Goal: Task Accomplishment & Management: Use online tool/utility

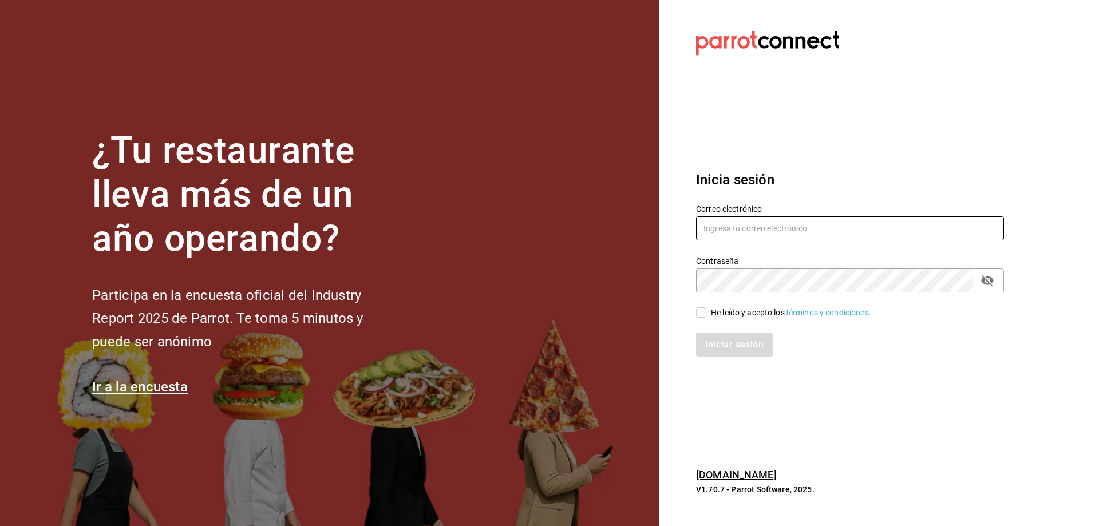
type input "[EMAIL_ADDRESS][DOMAIN_NAME]"
click at [702, 311] on input "He leído y acepto los Términos y condiciones." at bounding box center [701, 312] width 10 height 10
checkbox input "true"
drag, startPoint x: 723, startPoint y: 341, endPoint x: 736, endPoint y: 330, distance: 16.7
click at [723, 341] on button "Iniciar sesión" at bounding box center [735, 345] width 78 height 24
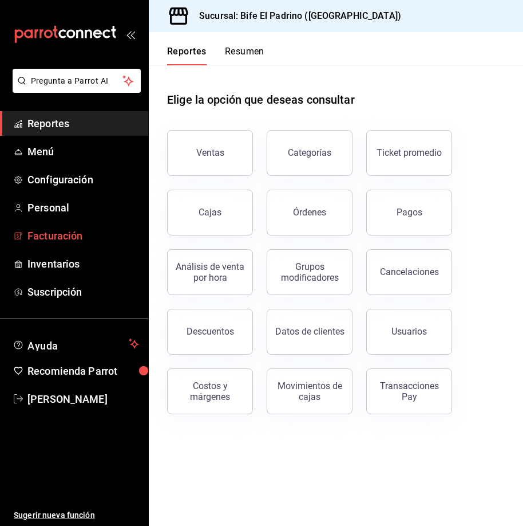
click at [64, 189] on span "Facturación" at bounding box center [83, 235] width 112 height 15
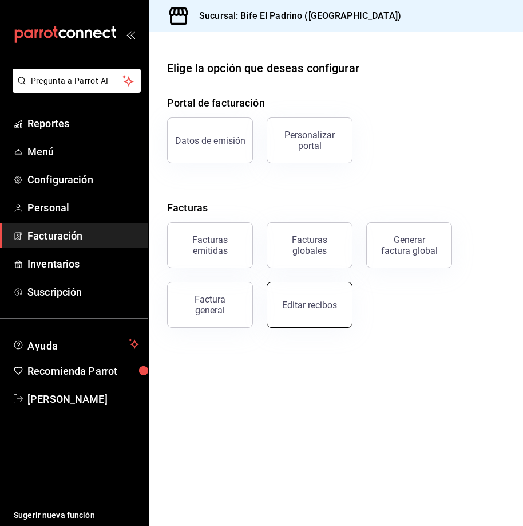
click at [286, 189] on div "Editar recibos" at bounding box center [309, 304] width 55 height 11
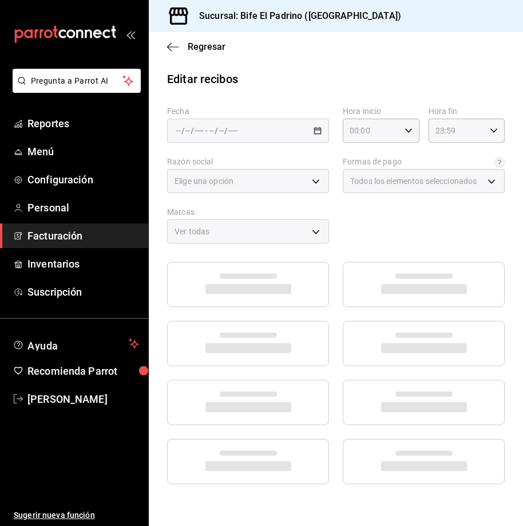
type input "029ba31d-8c70-45a0-bb11-2e2742e5d2ba"
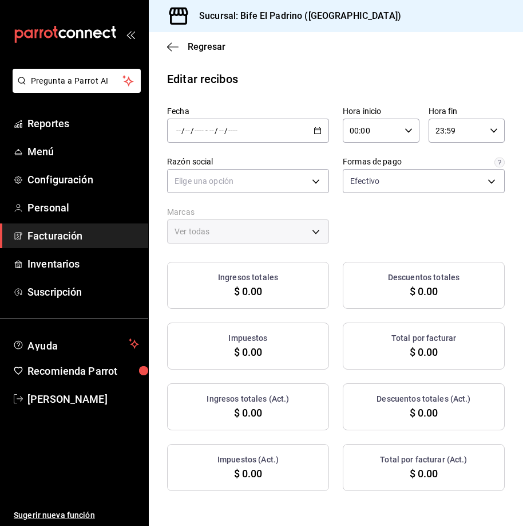
click at [286, 132] on icon "button" at bounding box center [318, 131] width 8 height 8
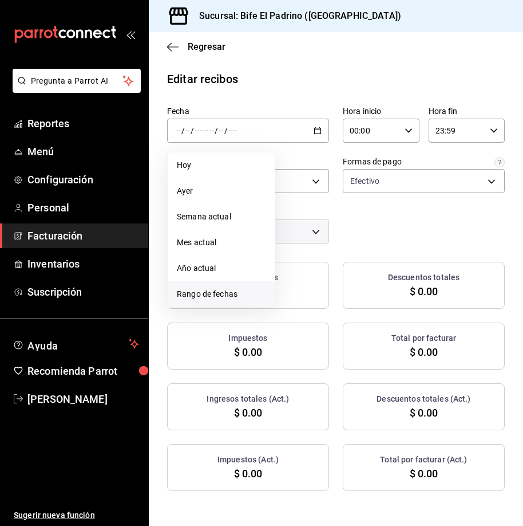
click at [224, 189] on li "Rango de fechas" at bounding box center [221, 294] width 107 height 26
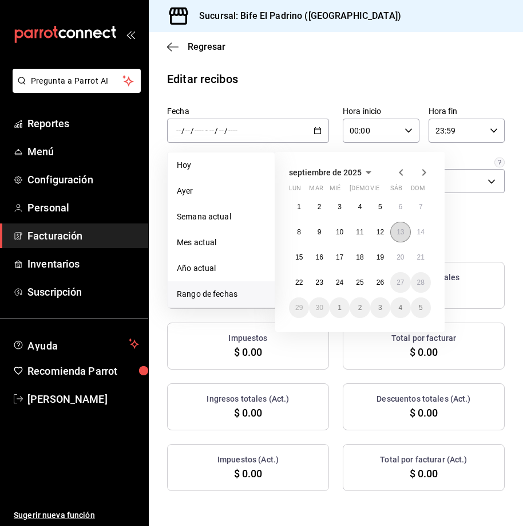
click at [286, 189] on abbr "13" at bounding box center [400, 232] width 7 height 8
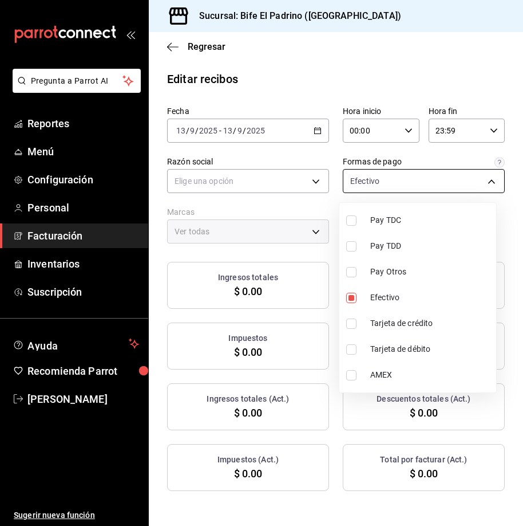
click at [286, 188] on body "Pregunta a Parrot AI Reportes Menú Configuración Personal Facturación Inventari…" at bounding box center [261, 263] width 523 height 526
click at [286, 182] on div at bounding box center [261, 263] width 523 height 526
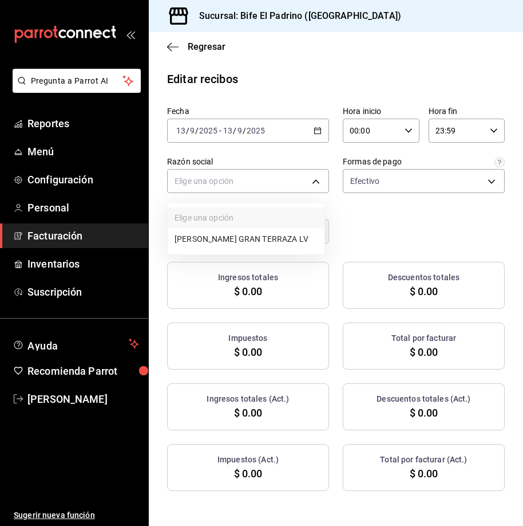
click at [286, 182] on body "Pregunta a Parrot AI Reportes Menú Configuración Personal Facturación Inventari…" at bounding box center [261, 263] width 523 height 526
click at [286, 189] on li "PARRILLA GRAN TERRAZA LV" at bounding box center [246, 238] width 157 height 21
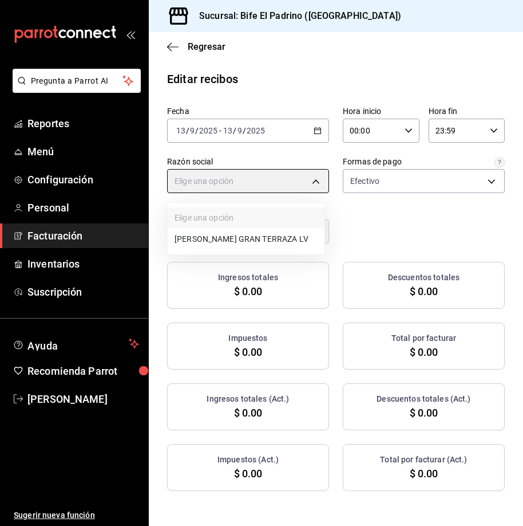
type input "a6f93a52-e01c-4ac2-b657-32ac06522721"
type input "29812e5a-8f7c-4e92-8f2a-002f081b0597"
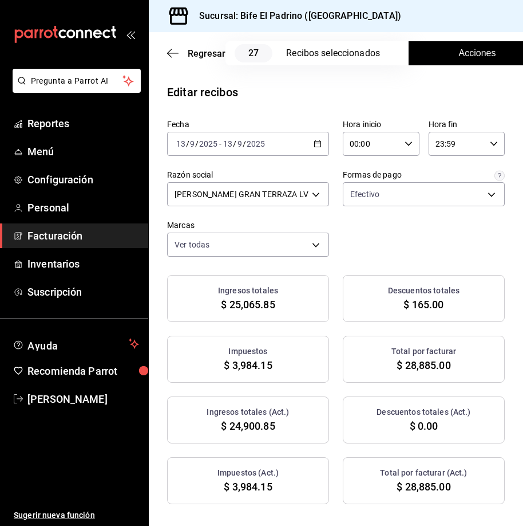
click at [286, 52] on button "Acciones" at bounding box center [477, 53] width 137 height 24
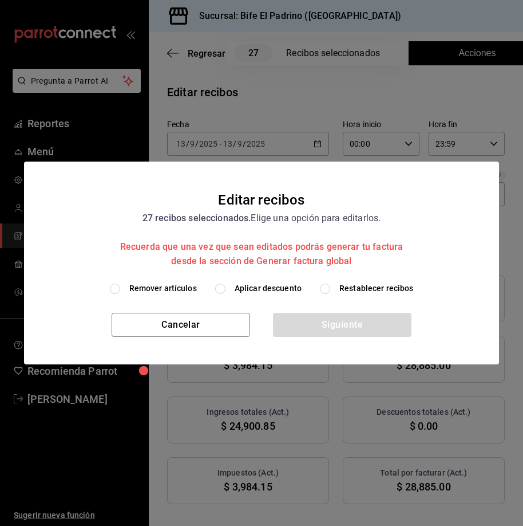
click at [225, 189] on input "Aplicar descuento" at bounding box center [220, 288] width 10 height 10
radio input "true"
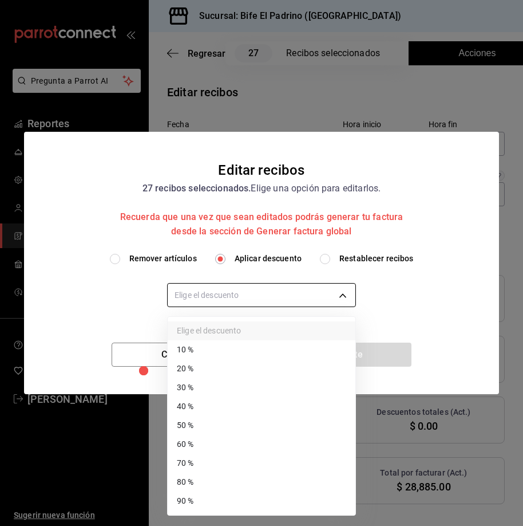
click at [247, 189] on body "Pregunta a Parrot AI Reportes Menú Configuración Personal Facturación Inventari…" at bounding box center [261, 263] width 523 height 526
click at [248, 189] on li "80 %" at bounding box center [262, 481] width 188 height 19
type input "80"
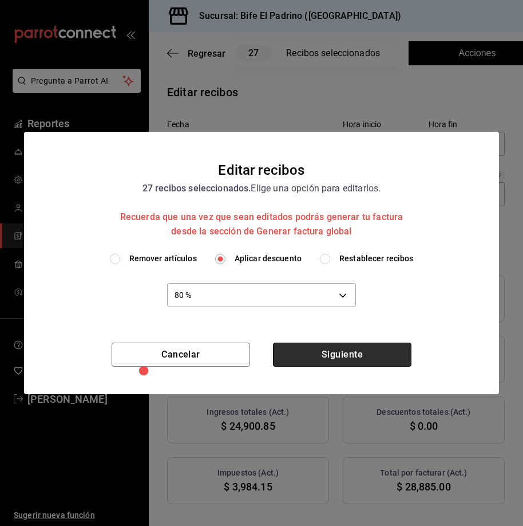
click at [286, 189] on button "Siguiente" at bounding box center [342, 354] width 139 height 24
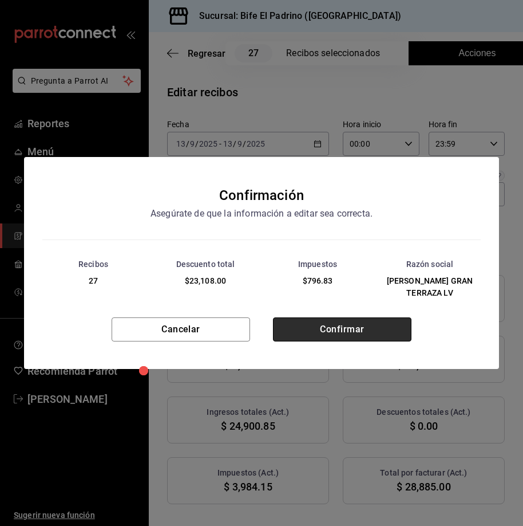
click at [286, 189] on button "Confirmar" at bounding box center [342, 329] width 139 height 24
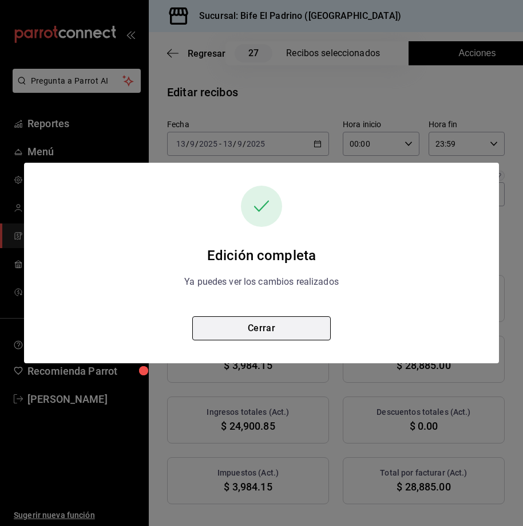
click at [286, 189] on button "Cerrar" at bounding box center [261, 328] width 139 height 24
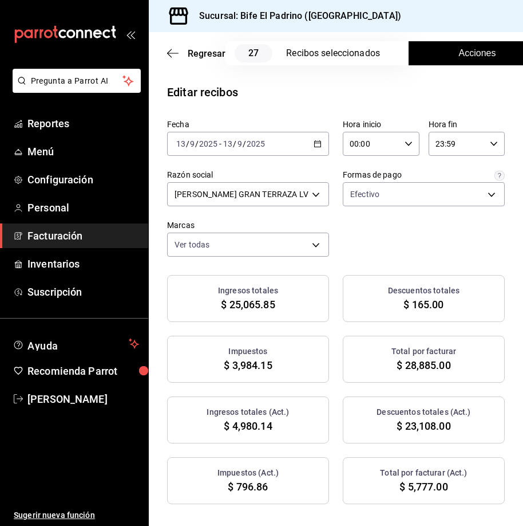
click at [286, 146] on icon "button" at bounding box center [318, 144] width 8 height 8
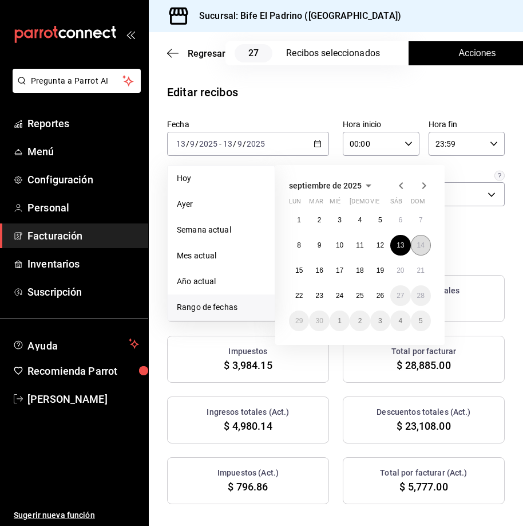
click at [286, 189] on abbr "14" at bounding box center [420, 245] width 7 height 8
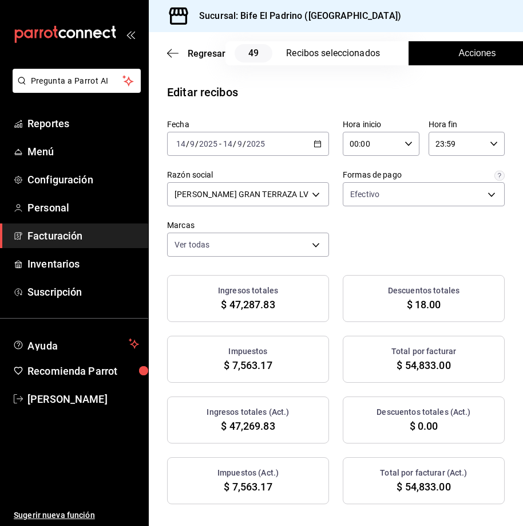
click at [286, 60] on span "Acciones" at bounding box center [477, 53] width 37 height 14
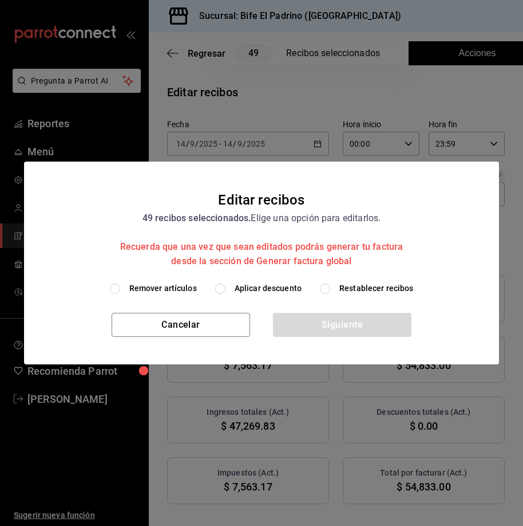
click at [227, 189] on label "Aplicar descuento" at bounding box center [258, 288] width 86 height 12
click at [226, 189] on input "Aplicar descuento" at bounding box center [220, 288] width 10 height 10
radio input "true"
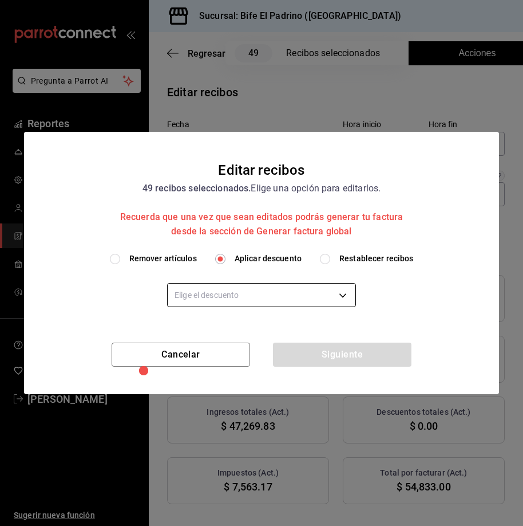
click at [243, 189] on body "Pregunta a Parrot AI Reportes Menú Configuración Personal Facturación Inventari…" at bounding box center [261, 263] width 523 height 526
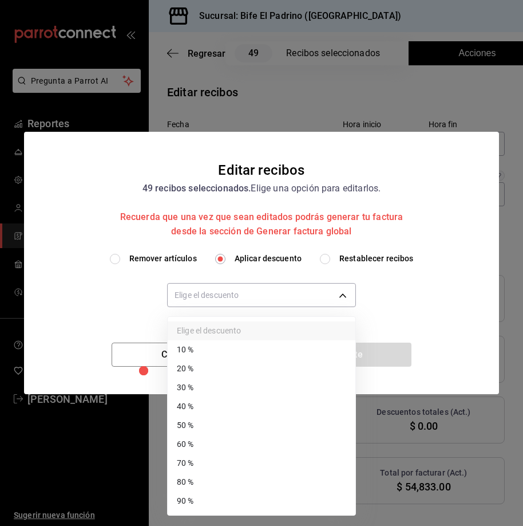
click at [224, 189] on li "90 %" at bounding box center [262, 500] width 188 height 19
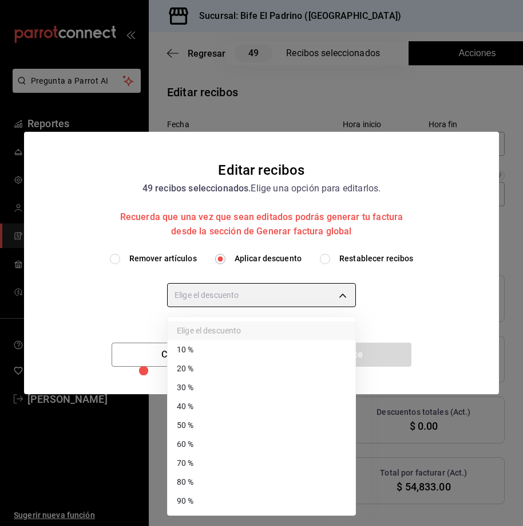
type input "90"
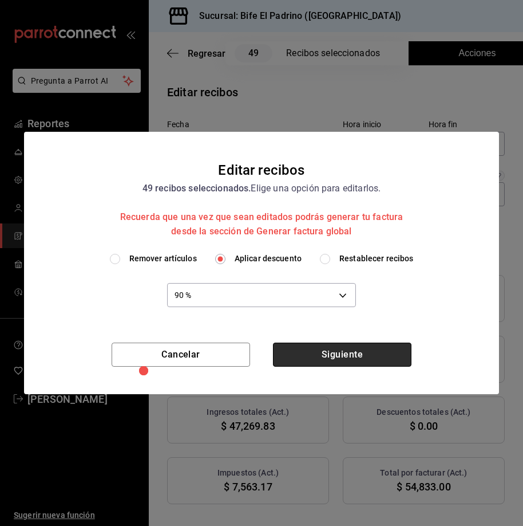
click at [286, 189] on button "Siguiente" at bounding box center [342, 354] width 139 height 24
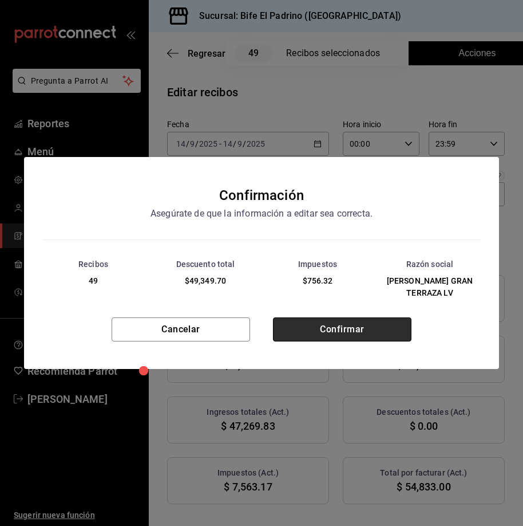
click at [286, 189] on button "Confirmar" at bounding box center [342, 329] width 139 height 24
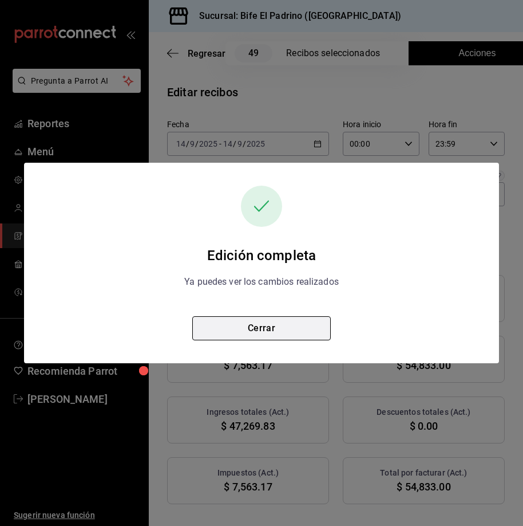
click at [267, 189] on button "Cerrar" at bounding box center [261, 328] width 139 height 24
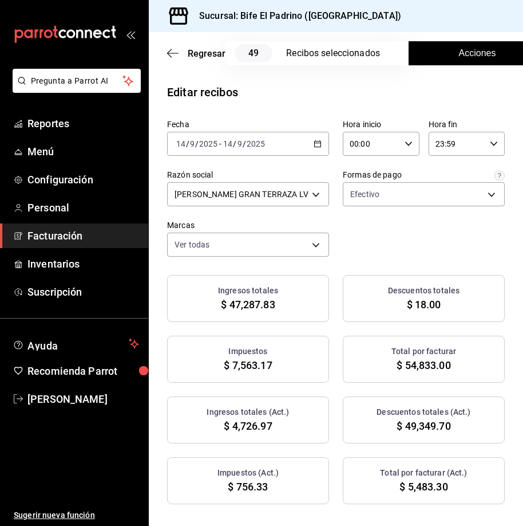
click at [286, 146] on icon "button" at bounding box center [318, 144] width 8 height 8
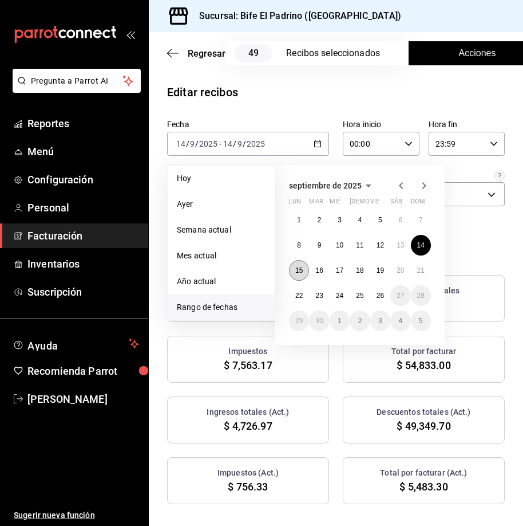
click at [286, 189] on button "15" at bounding box center [299, 270] width 20 height 21
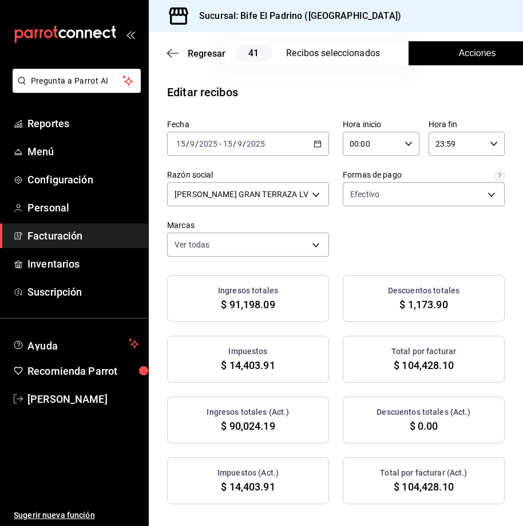
click at [286, 60] on button "Acciones" at bounding box center [477, 53] width 137 height 24
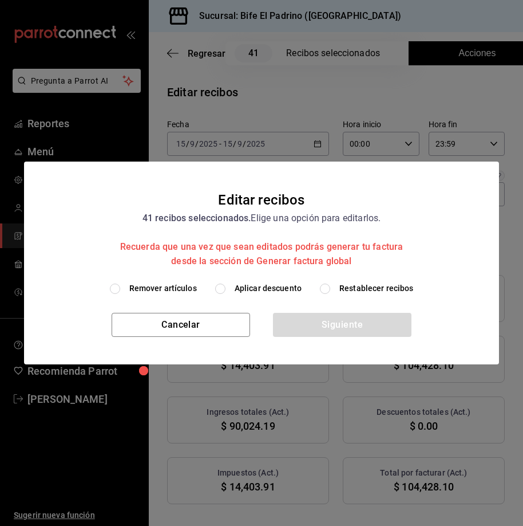
click at [242, 189] on span "Aplicar descuento" at bounding box center [268, 288] width 67 height 12
click at [226, 189] on input "Aplicar descuento" at bounding box center [220, 288] width 10 height 10
radio input "true"
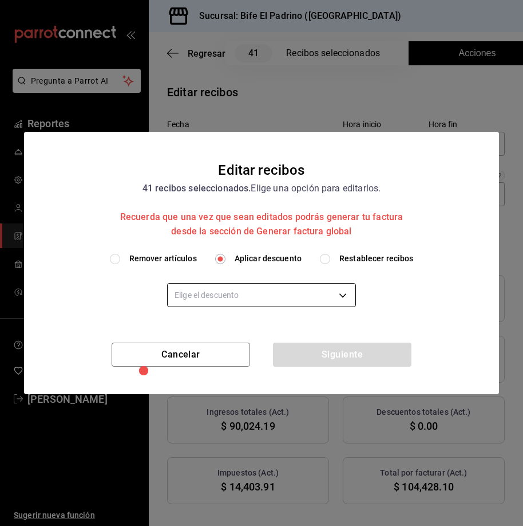
click at [256, 189] on body "Pregunta a Parrot AI Reportes Menú Configuración Personal Facturación Inventari…" at bounding box center [261, 263] width 523 height 526
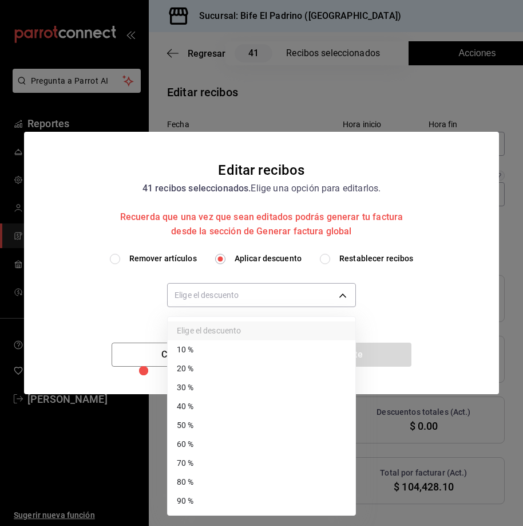
drag, startPoint x: 212, startPoint y: 496, endPoint x: 226, endPoint y: 485, distance: 18.0
click at [212, 189] on li "90 %" at bounding box center [262, 500] width 188 height 19
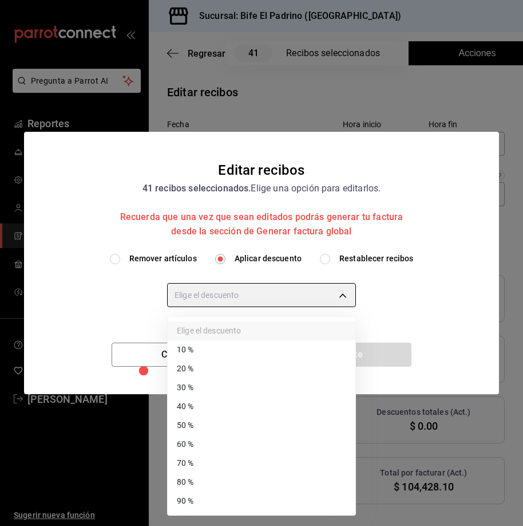
type input "90"
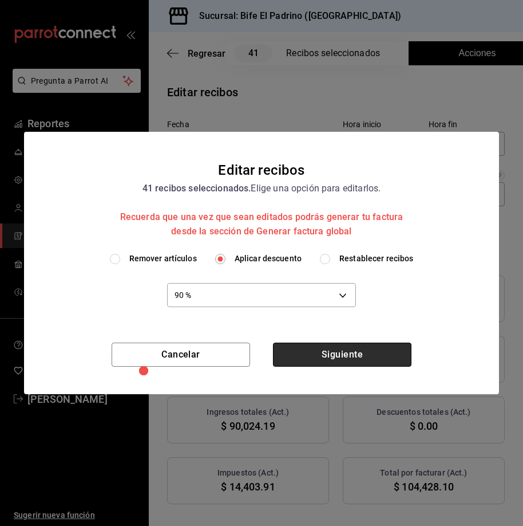
click at [286, 189] on button "Siguiente" at bounding box center [342, 354] width 139 height 24
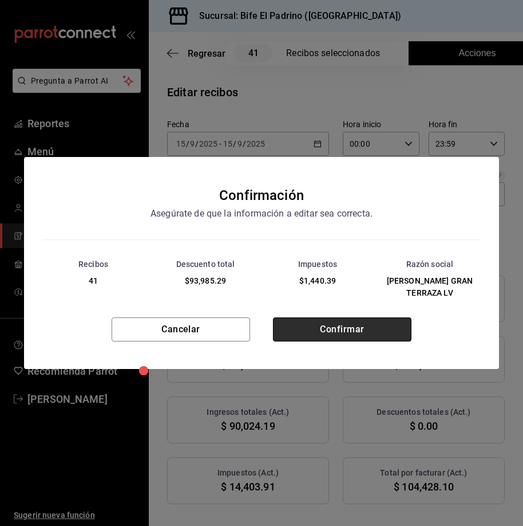
click at [286, 189] on button "Confirmar" at bounding box center [342, 329] width 139 height 24
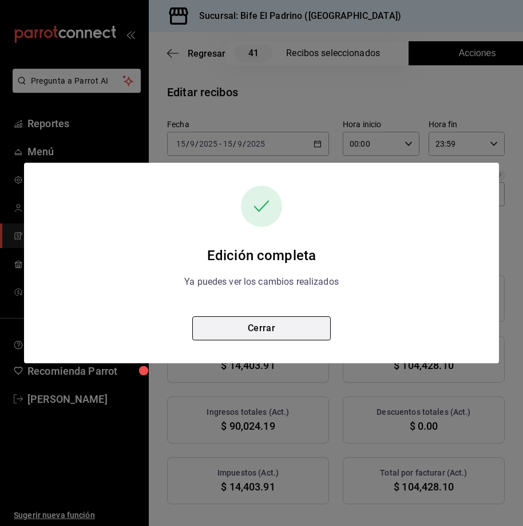
click at [272, 189] on button "Cerrar" at bounding box center [261, 328] width 139 height 24
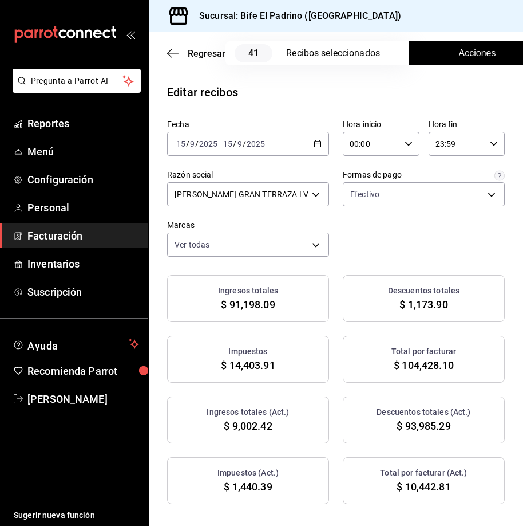
click at [286, 53] on button "Acciones" at bounding box center [477, 53] width 137 height 24
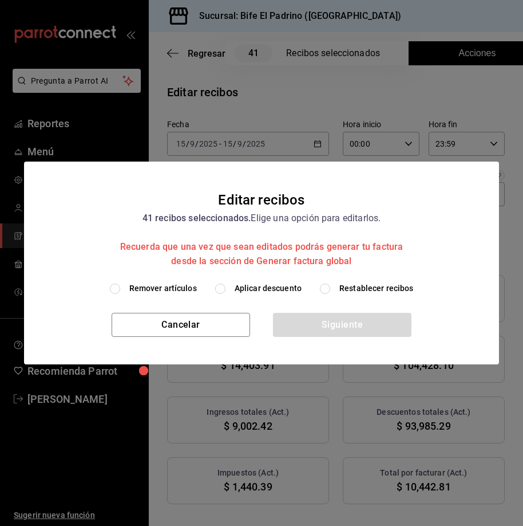
click at [220, 189] on input "Aplicar descuento" at bounding box center [220, 288] width 10 height 10
radio input "true"
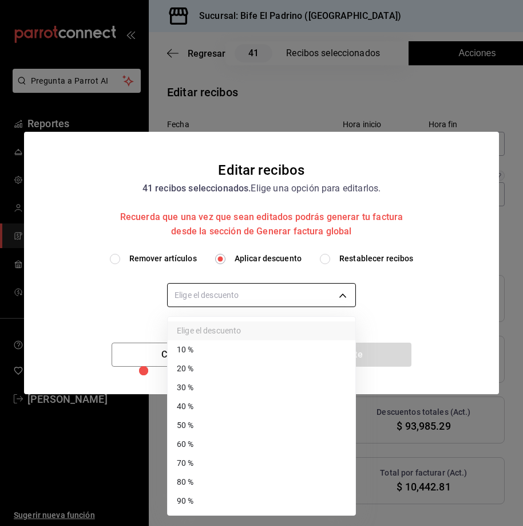
click at [270, 189] on body "Pregunta a Parrot AI Reportes Menú Configuración Personal Facturación Inventari…" at bounding box center [261, 263] width 523 height 526
click at [204, 189] on li "80 %" at bounding box center [262, 481] width 188 height 19
type input "80"
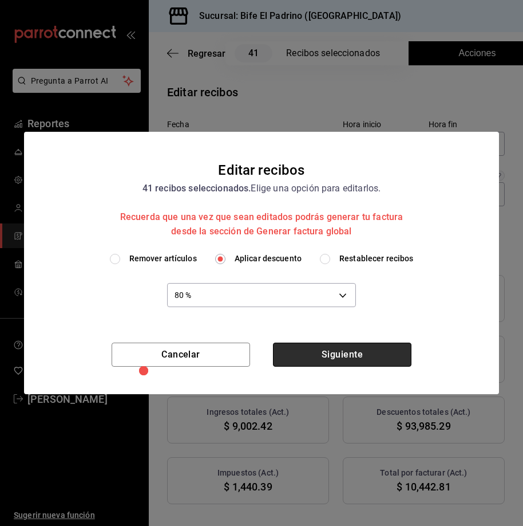
click at [286, 189] on button "Siguiente" at bounding box center [342, 354] width 139 height 24
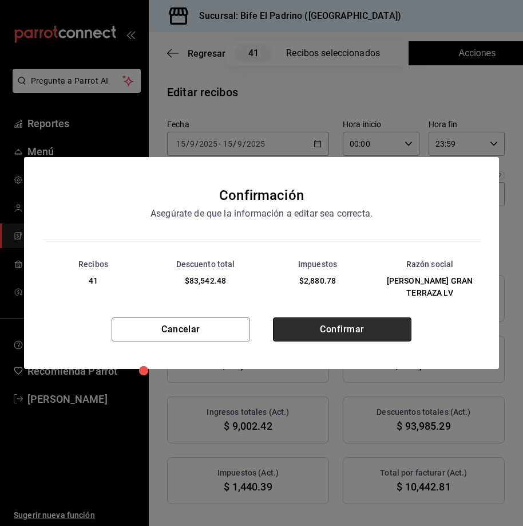
click at [286, 189] on button "Confirmar" at bounding box center [342, 329] width 139 height 24
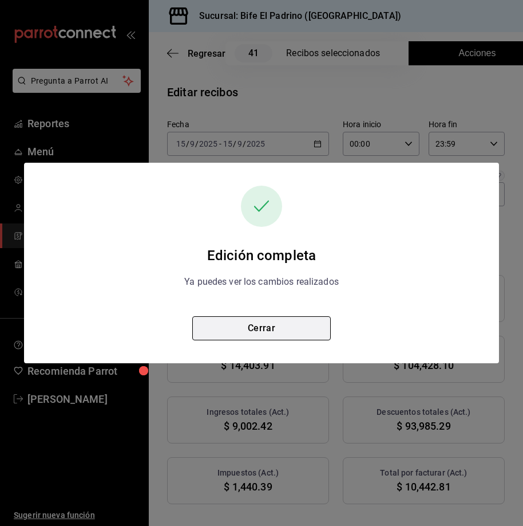
click at [239, 189] on button "Cerrar" at bounding box center [261, 328] width 139 height 24
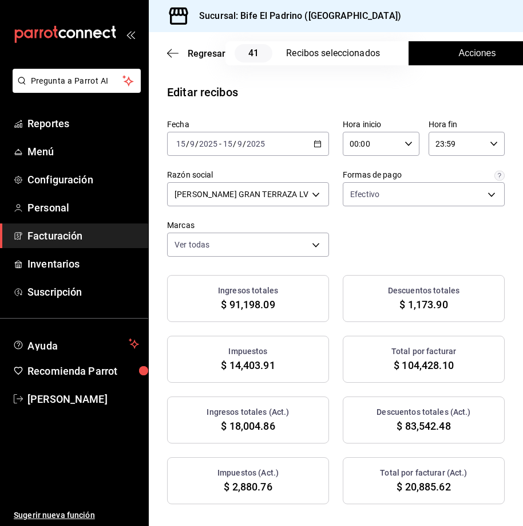
click at [286, 147] on \(Stroke\) "button" at bounding box center [317, 144] width 7 height 6
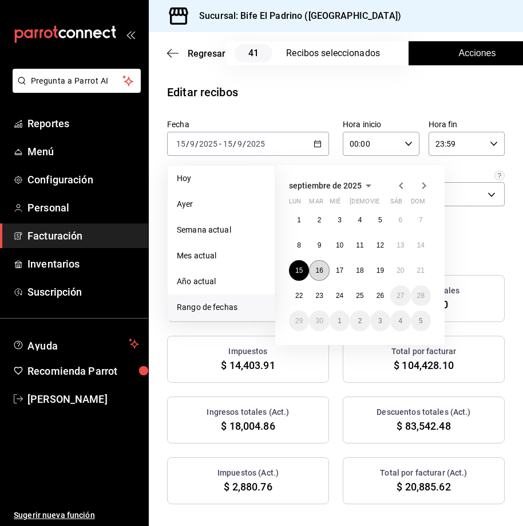
click at [286, 189] on abbr "16" at bounding box center [318, 270] width 7 height 8
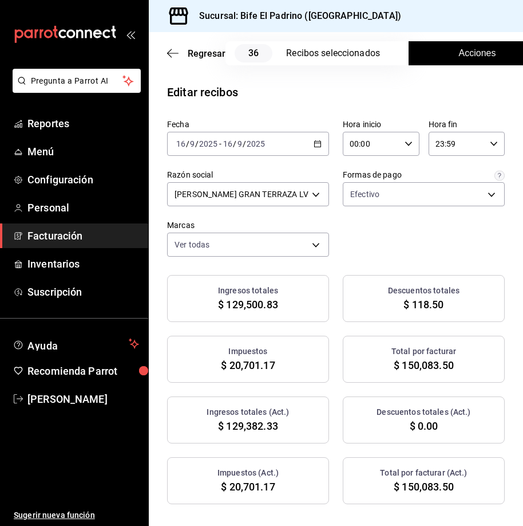
click at [286, 148] on div "2025-09-16 16 / 9 / 2025 - 2025-09-16 16 / 9 / 2025" at bounding box center [248, 144] width 162 height 24
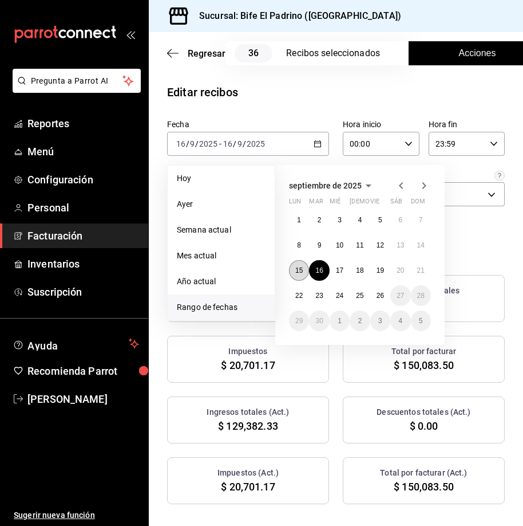
click at [286, 189] on abbr "15" at bounding box center [298, 270] width 7 height 8
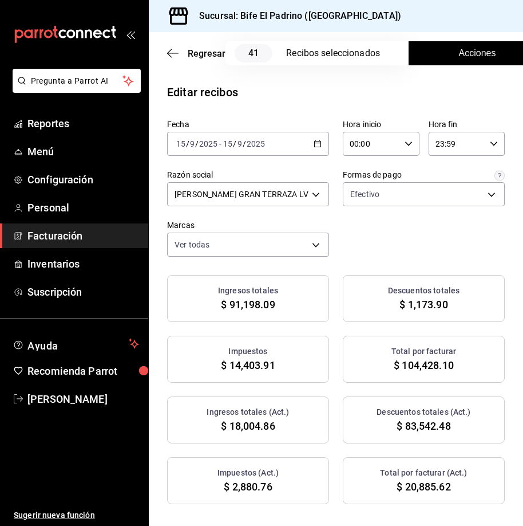
click at [286, 140] on div "2025-09-15 15 / 9 / 2025 - 2025-09-15 15 / 9 / 2025" at bounding box center [248, 144] width 162 height 24
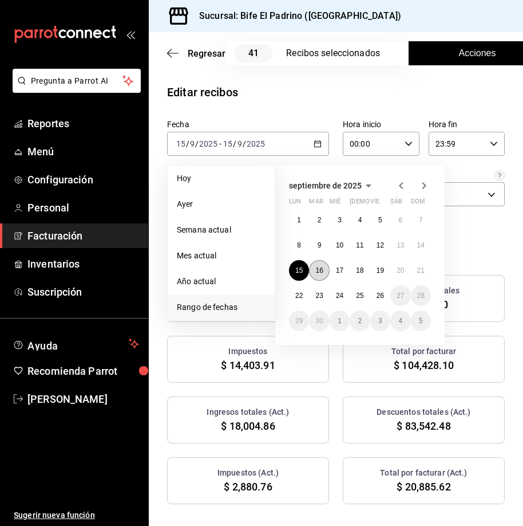
click at [286, 189] on button "16" at bounding box center [319, 270] width 20 height 21
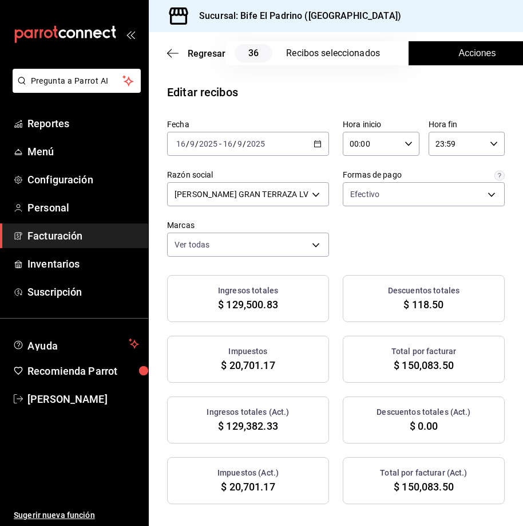
click at [286, 53] on span "Acciones" at bounding box center [477, 53] width 37 height 14
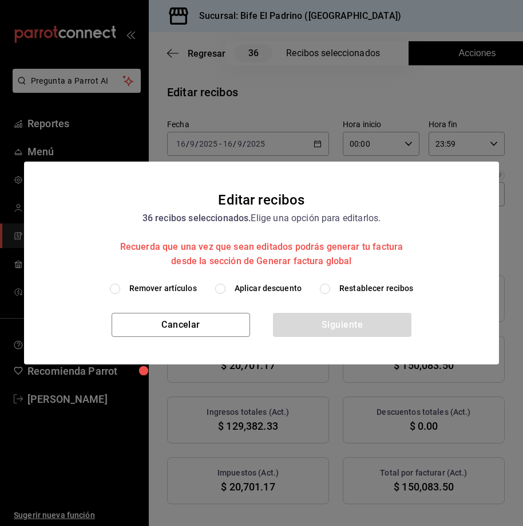
drag, startPoint x: 210, startPoint y: 291, endPoint x: 223, endPoint y: 290, distance: 13.2
click at [219, 189] on div "Remover artículos Aplicar descuento Restablecer recibos" at bounding box center [262, 288] width 448 height 12
click at [223, 189] on input "Aplicar descuento" at bounding box center [220, 288] width 10 height 10
radio input "true"
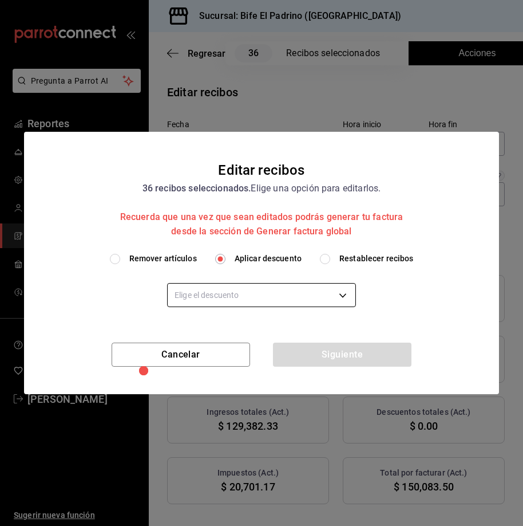
click at [272, 189] on body "Pregunta a Parrot AI Reportes Menú Configuración Personal Facturación Inventari…" at bounding box center [261, 263] width 523 height 526
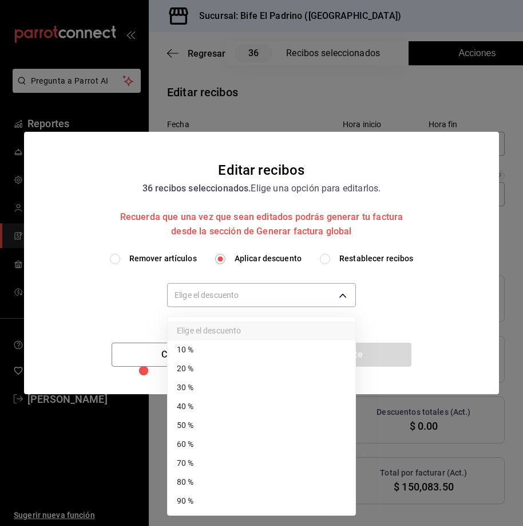
click at [233, 189] on li "90 %" at bounding box center [262, 500] width 188 height 19
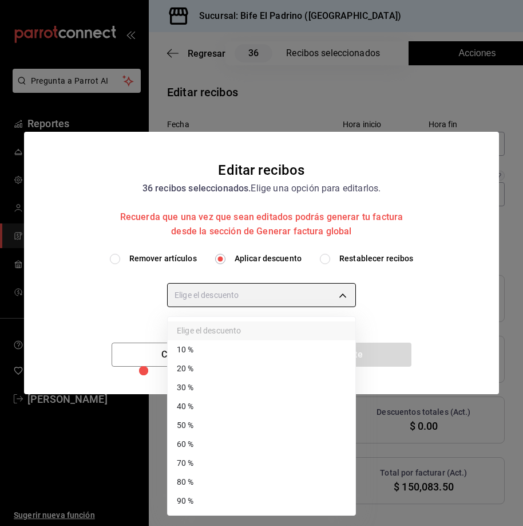
type input "90"
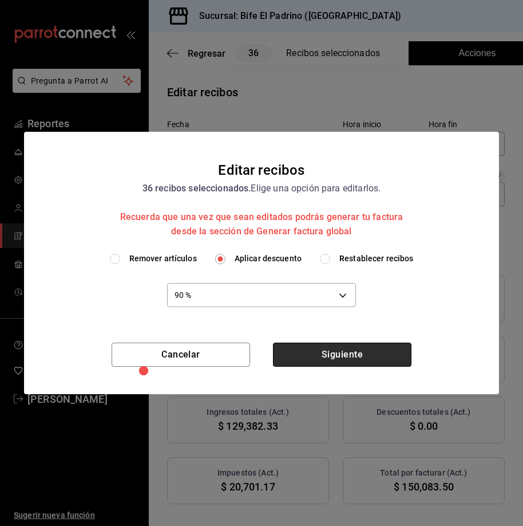
click at [286, 189] on button "Siguiente" at bounding box center [342, 354] width 139 height 24
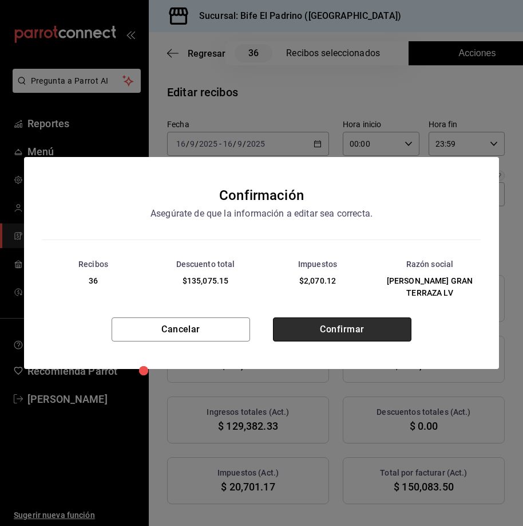
click at [286, 189] on button "Confirmar" at bounding box center [342, 329] width 139 height 24
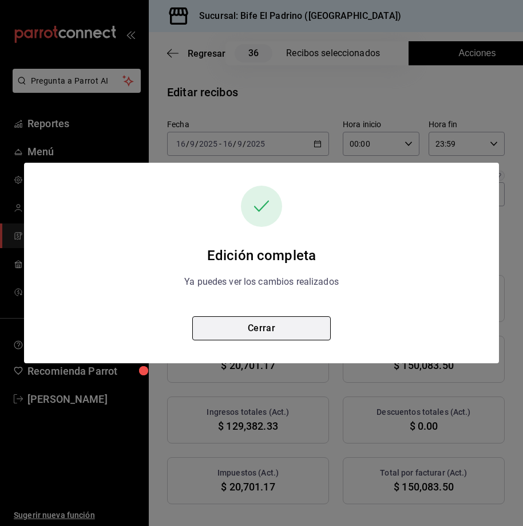
click at [254, 189] on button "Cerrar" at bounding box center [261, 328] width 139 height 24
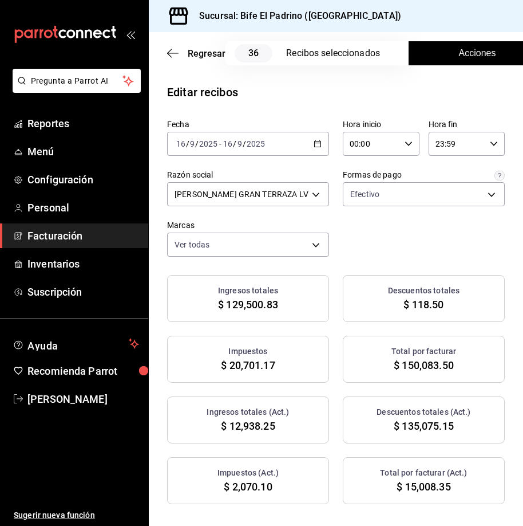
click at [286, 140] on div "2025-09-16 16 / 9 / 2025 - 2025-09-16 16 / 9 / 2025" at bounding box center [248, 144] width 162 height 24
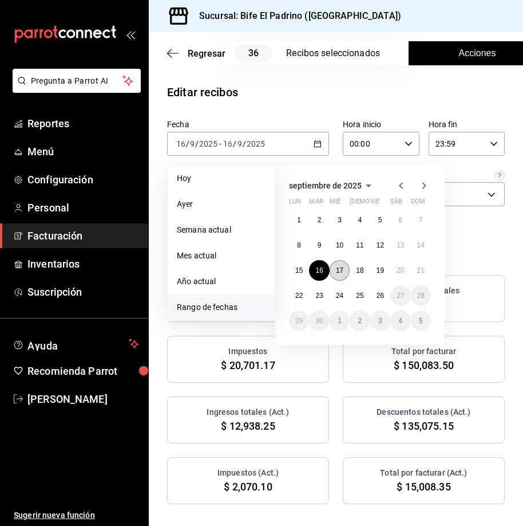
click at [286, 189] on abbr "17" at bounding box center [339, 270] width 7 height 8
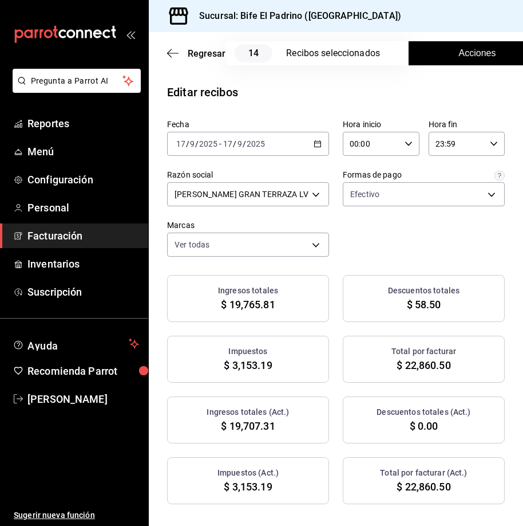
click at [286, 143] on \(Stroke\) "button" at bounding box center [318, 143] width 6 height 1
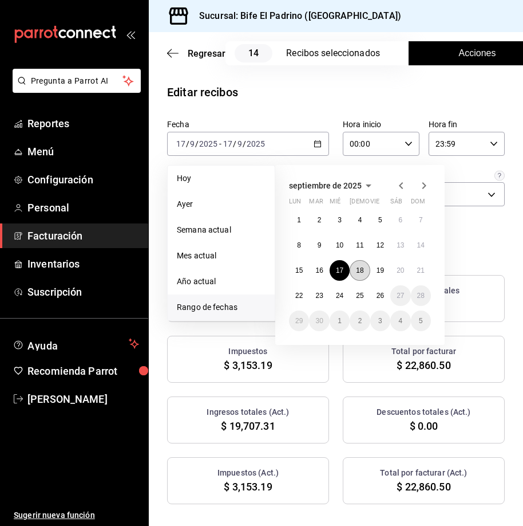
click at [286, 189] on button "18" at bounding box center [360, 270] width 20 height 21
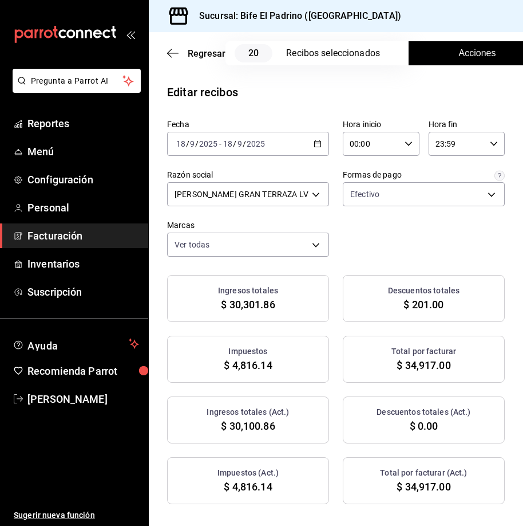
click at [286, 143] on icon "button" at bounding box center [318, 144] width 8 height 8
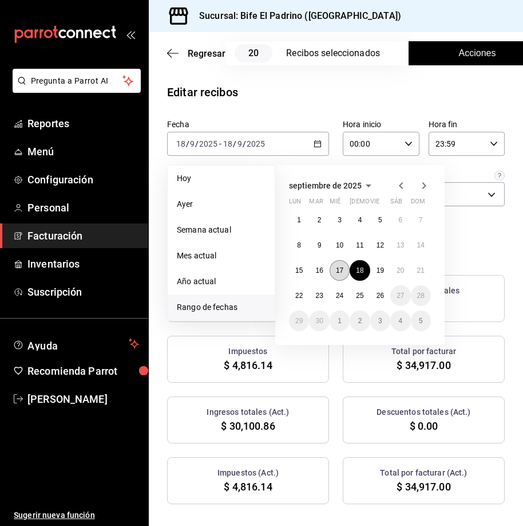
click at [286, 189] on abbr "17" at bounding box center [339, 270] width 7 height 8
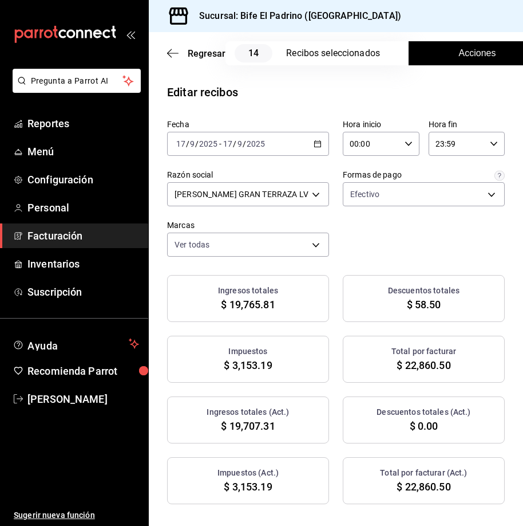
click at [286, 50] on span "Acciones" at bounding box center [477, 53] width 37 height 14
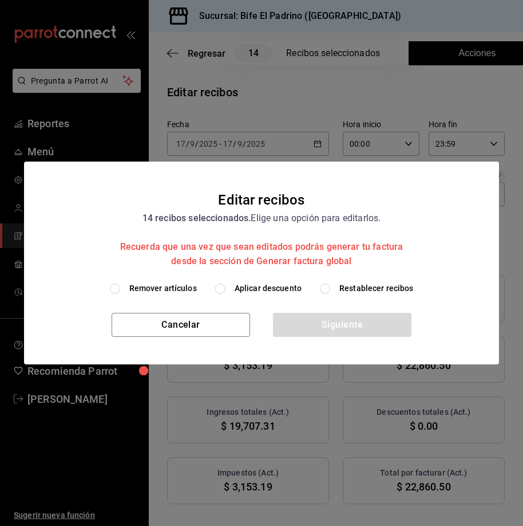
click at [223, 189] on input "Aplicar descuento" at bounding box center [220, 288] width 10 height 10
radio input "true"
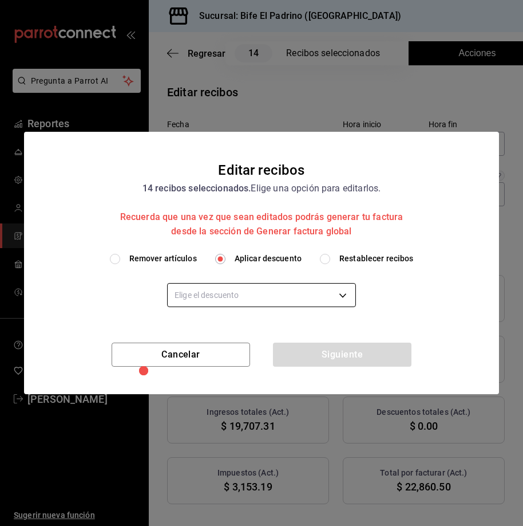
click at [270, 189] on body "Pregunta a Parrot AI Reportes Menú Configuración Personal Facturación Inventari…" at bounding box center [261, 263] width 523 height 526
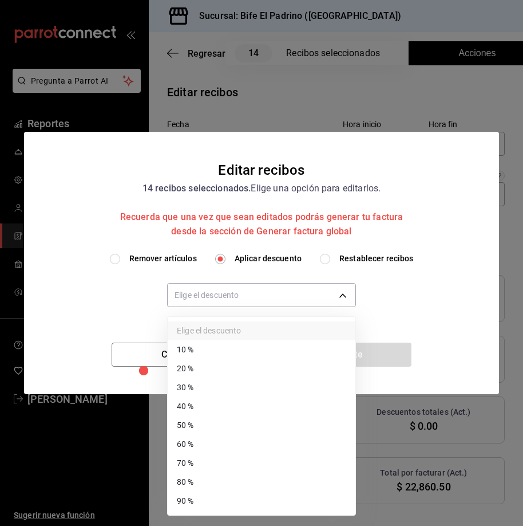
click at [225, 189] on li "90 %" at bounding box center [262, 500] width 188 height 19
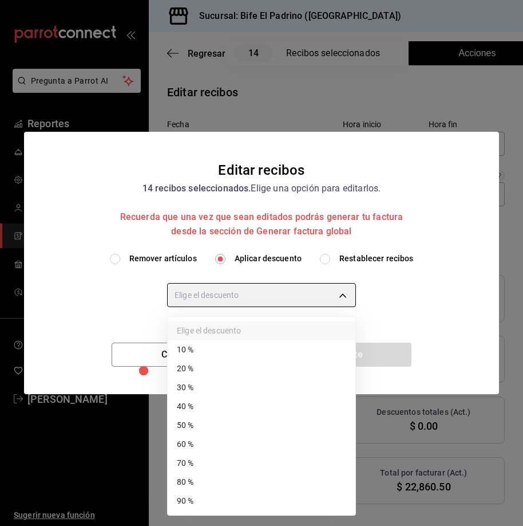
type input "90"
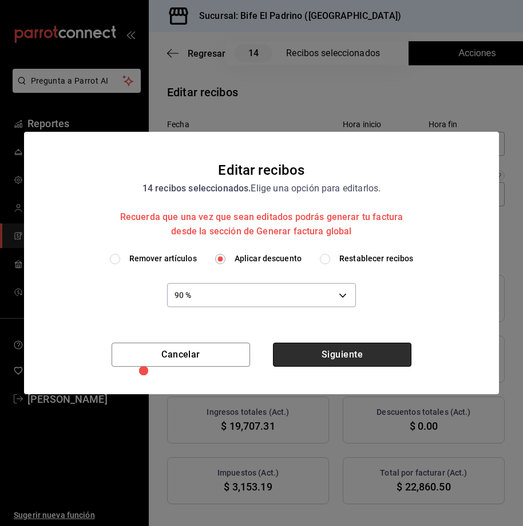
click at [286, 189] on button "Siguiente" at bounding box center [342, 354] width 139 height 24
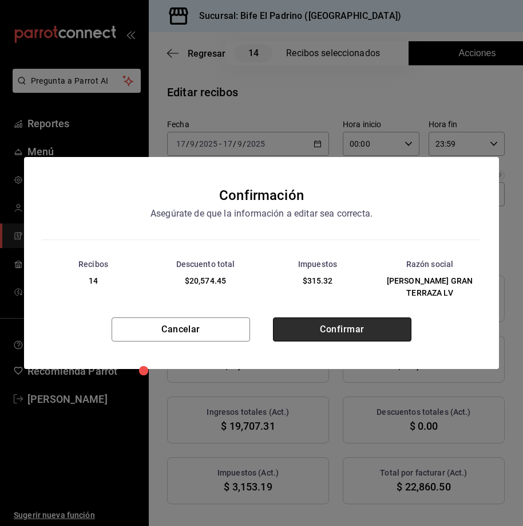
click at [286, 189] on button "Confirmar" at bounding box center [342, 329] width 139 height 24
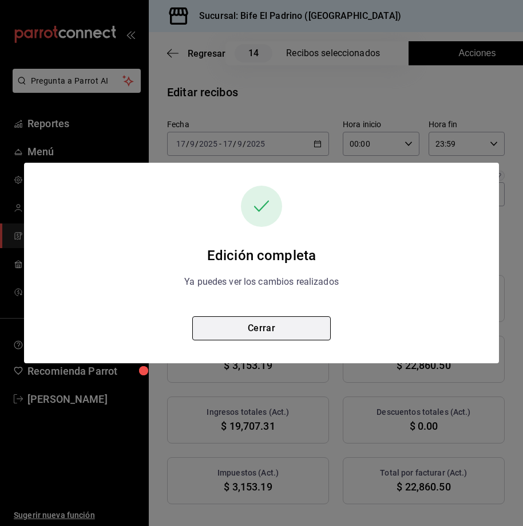
click at [214, 189] on button "Cerrar" at bounding box center [261, 328] width 139 height 24
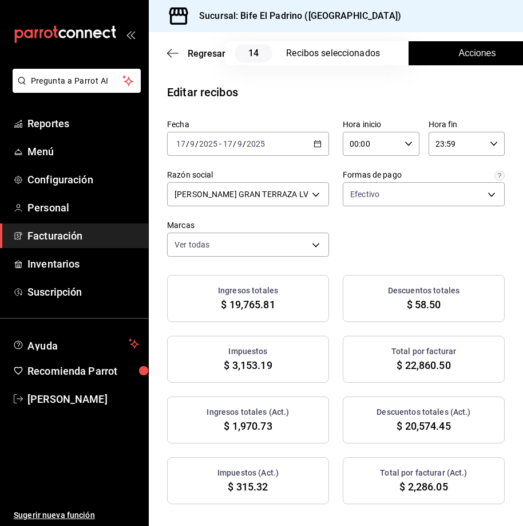
click at [286, 143] on icon "button" at bounding box center [318, 144] width 8 height 8
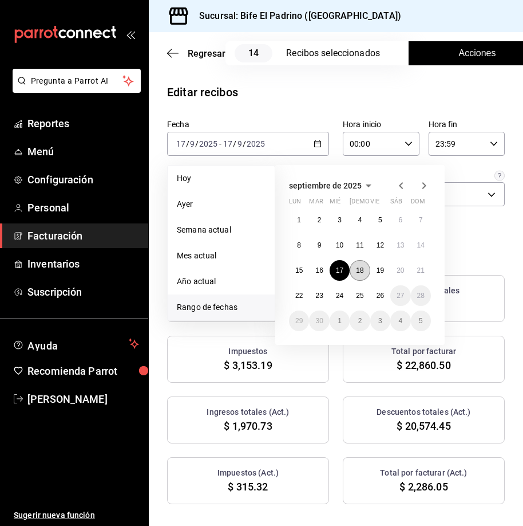
click at [286, 189] on abbr "18" at bounding box center [359, 270] width 7 height 8
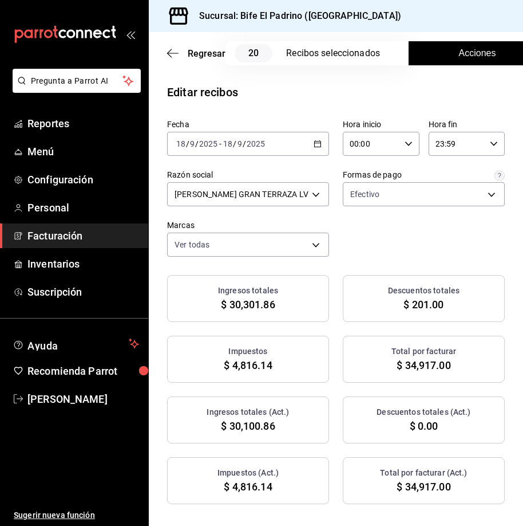
click at [286, 59] on span "Acciones" at bounding box center [477, 53] width 37 height 14
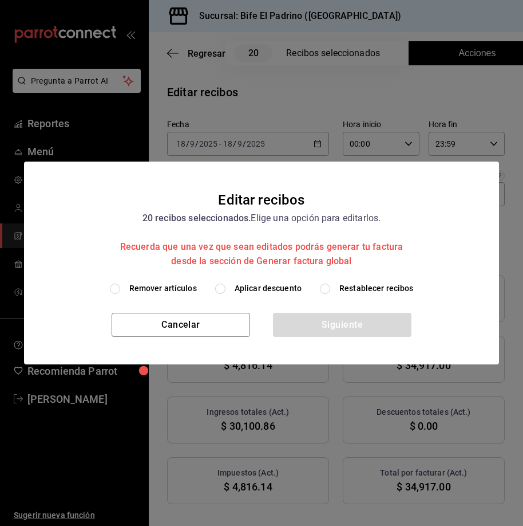
click at [219, 189] on input "Aplicar descuento" at bounding box center [220, 288] width 10 height 10
radio input "true"
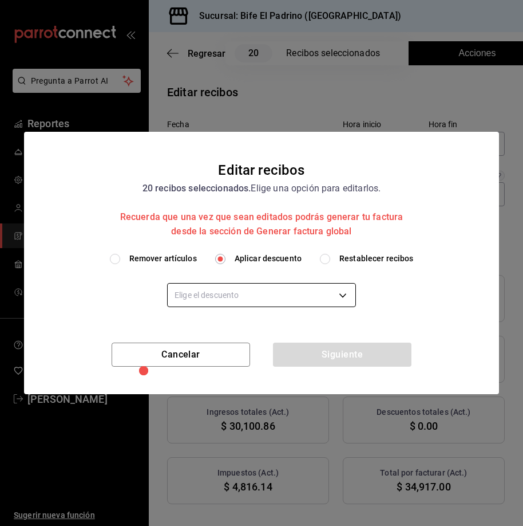
click at [286, 189] on body "Pregunta a Parrot AI Reportes Menú Configuración Personal Facturación Inventari…" at bounding box center [261, 263] width 523 height 526
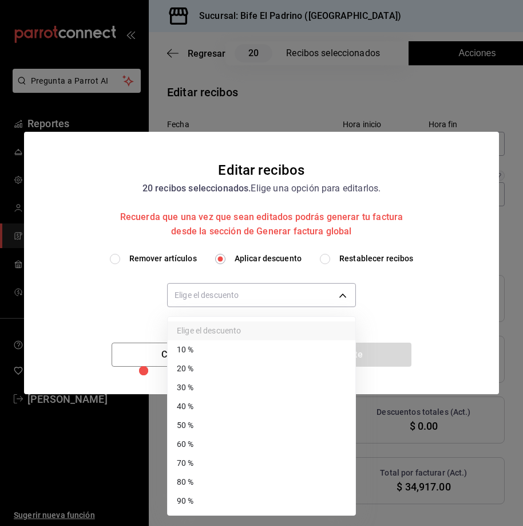
click at [243, 189] on li "90 %" at bounding box center [262, 500] width 188 height 19
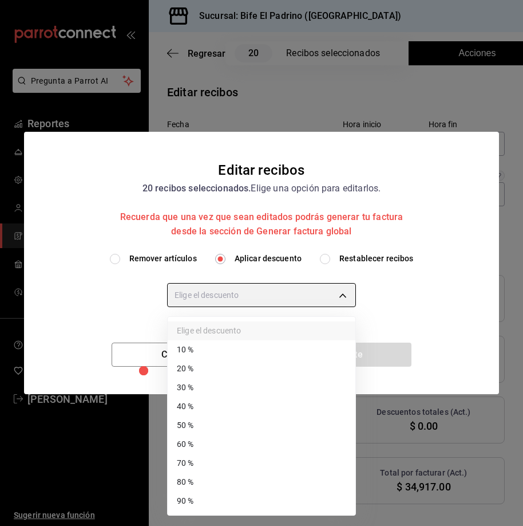
type input "90"
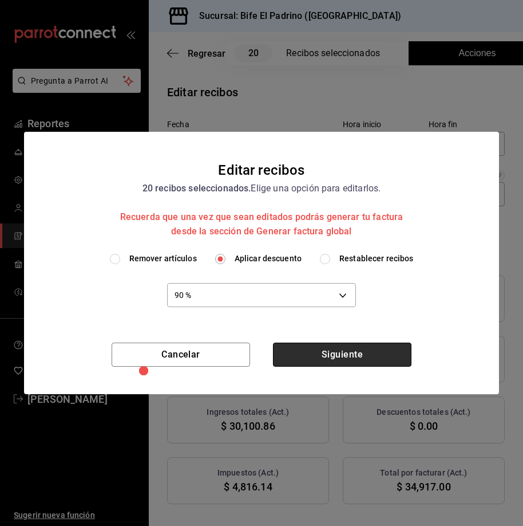
click at [286, 189] on button "Siguiente" at bounding box center [342, 354] width 139 height 24
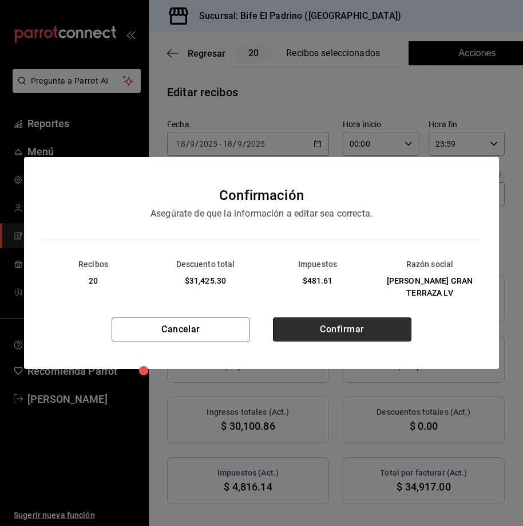
click at [286, 189] on button "Confirmar" at bounding box center [342, 329] width 139 height 24
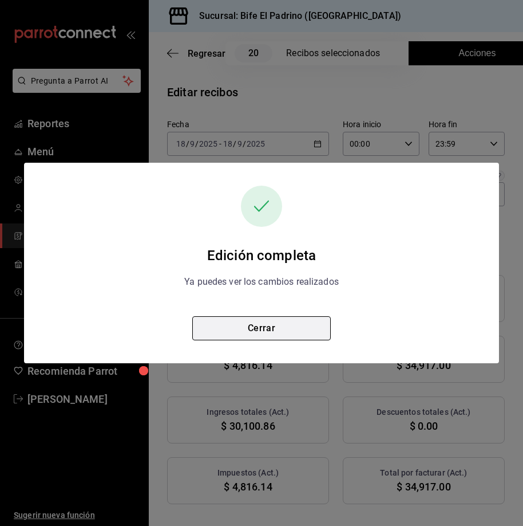
click at [286, 189] on button "Cerrar" at bounding box center [261, 328] width 139 height 24
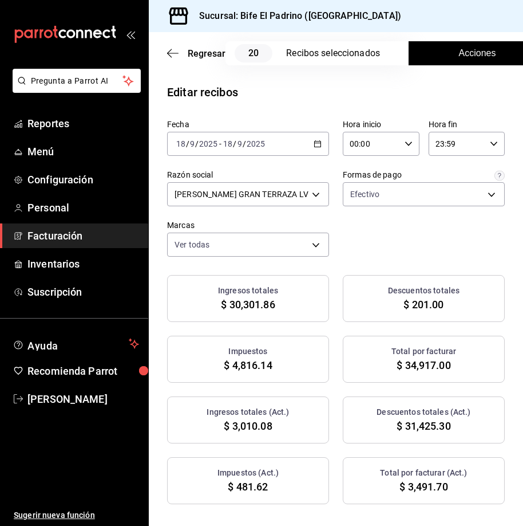
click at [286, 145] on icon "button" at bounding box center [318, 144] width 8 height 8
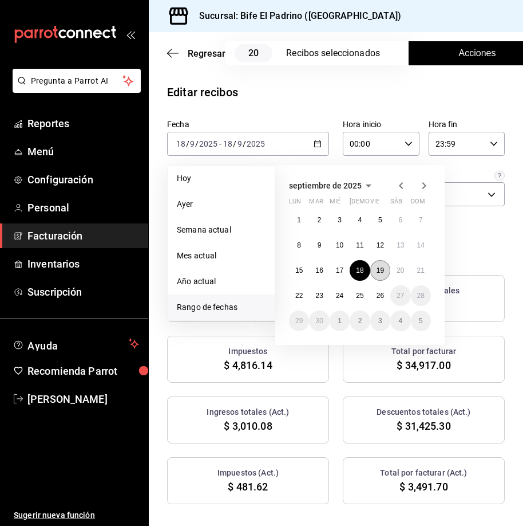
click at [286, 189] on button "19" at bounding box center [380, 270] width 20 height 21
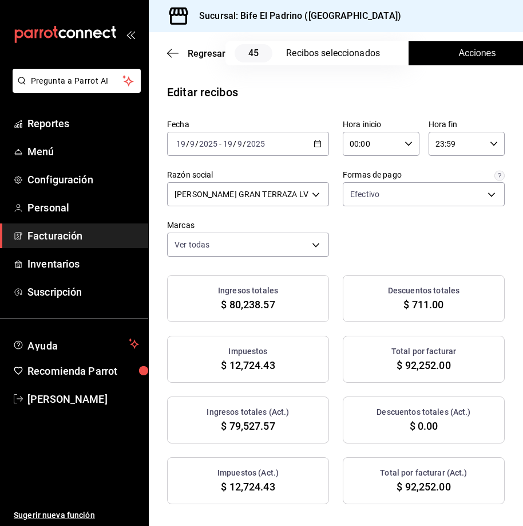
click at [286, 52] on span "Acciones" at bounding box center [477, 53] width 37 height 14
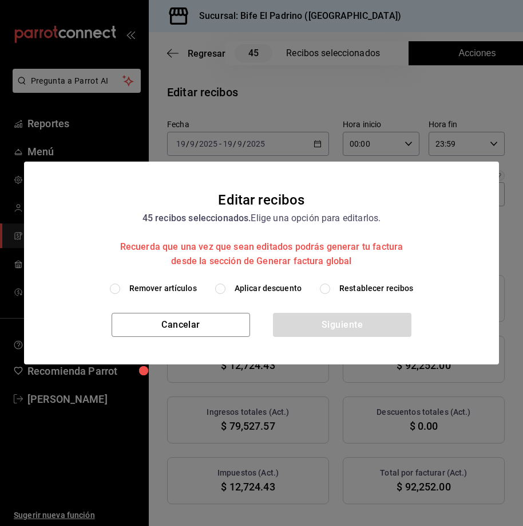
click at [223, 189] on input "Aplicar descuento" at bounding box center [220, 288] width 10 height 10
radio input "true"
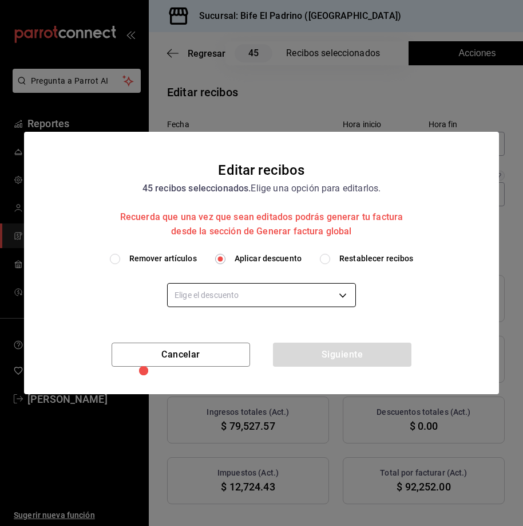
click at [267, 189] on body "Pregunta a Parrot AI Reportes Menú Configuración Personal Facturación Inventari…" at bounding box center [261, 263] width 523 height 526
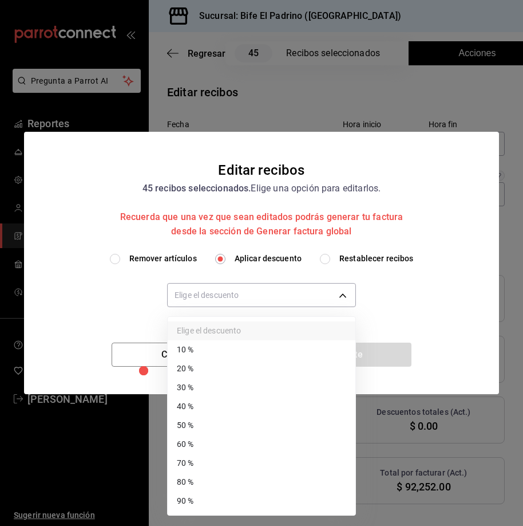
click at [193, 189] on li "90 %" at bounding box center [262, 500] width 188 height 19
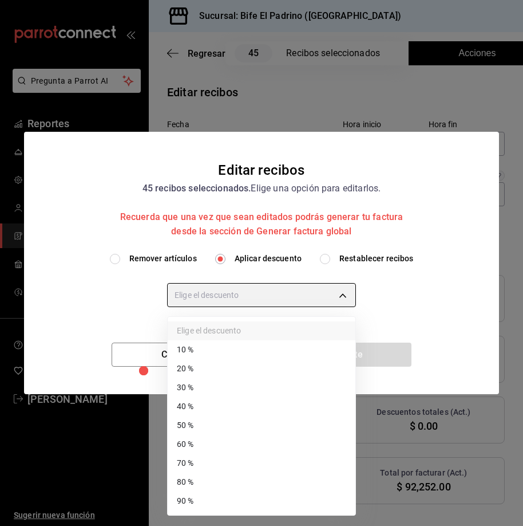
type input "90"
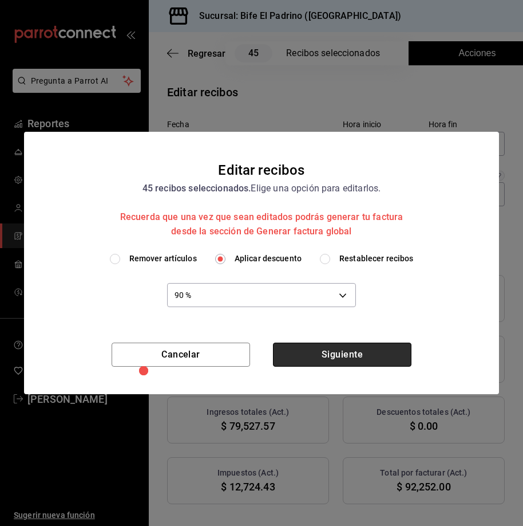
click at [286, 189] on button "Siguiente" at bounding box center [342, 354] width 139 height 24
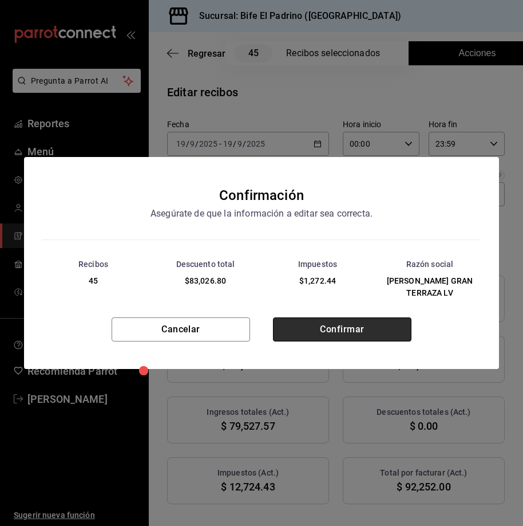
click at [286, 189] on button "Confirmar" at bounding box center [342, 329] width 139 height 24
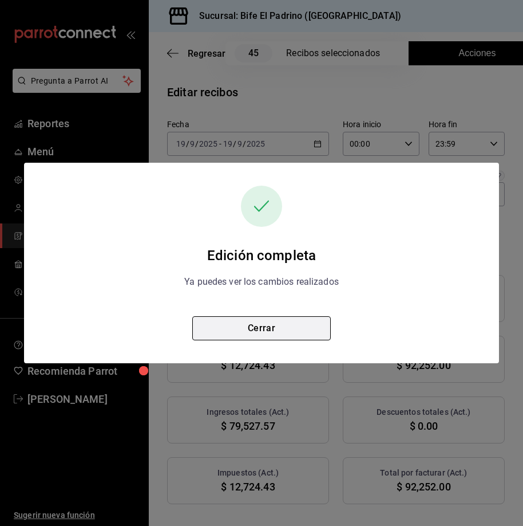
click at [286, 189] on button "Cerrar" at bounding box center [261, 328] width 139 height 24
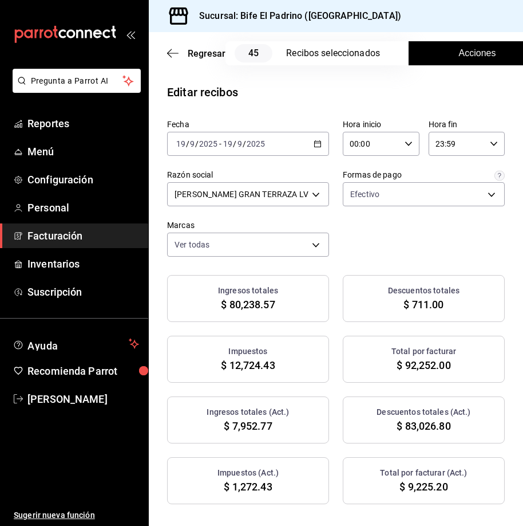
click at [286, 144] on div "2025-09-19 19 / 9 / 2025 - 2025-09-19 19 / 9 / 2025" at bounding box center [248, 144] width 162 height 24
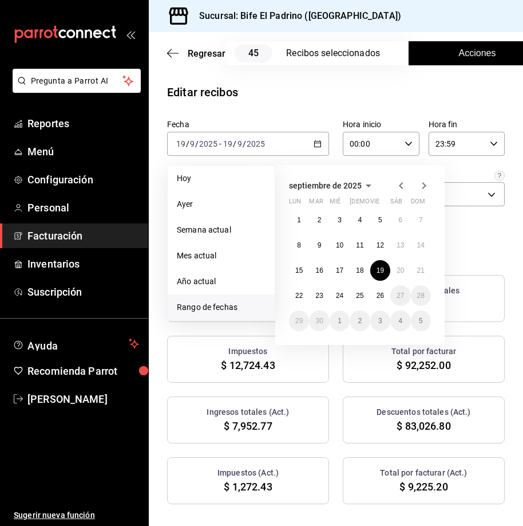
click at [286, 189] on div "1 2 3 4 5 6 7 8 9 10 11 12 13 14 15 16 17 18 19 20 21 22 23 24 25 26 27 28 29 3…" at bounding box center [360, 270] width 142 height 121
click at [286, 189] on abbr "14" at bounding box center [420, 245] width 7 height 8
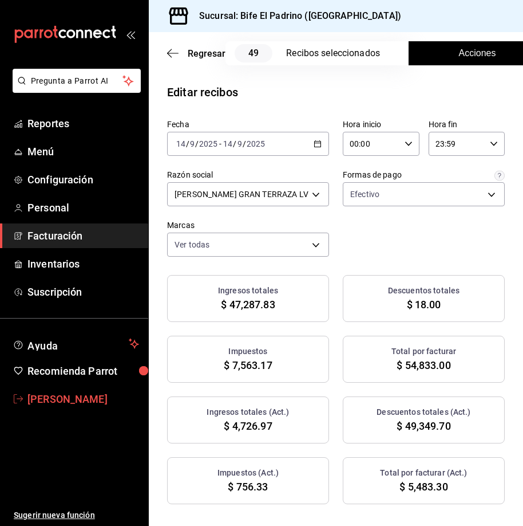
click at [93, 189] on span "Haydee Hernandez" at bounding box center [83, 398] width 112 height 15
